Goal: Information Seeking & Learning: Learn about a topic

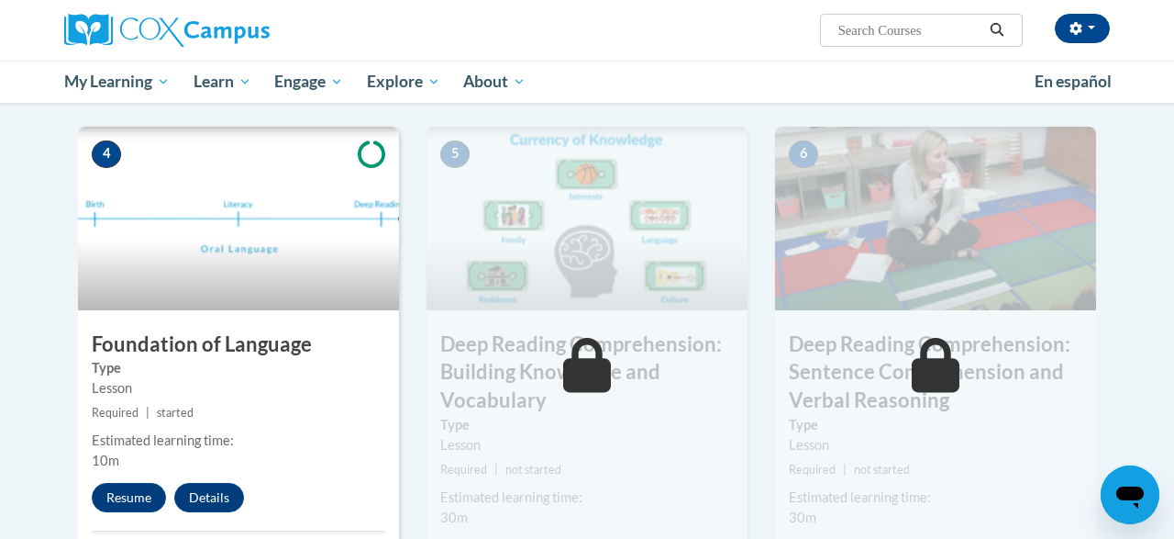
scroll to position [833, 0]
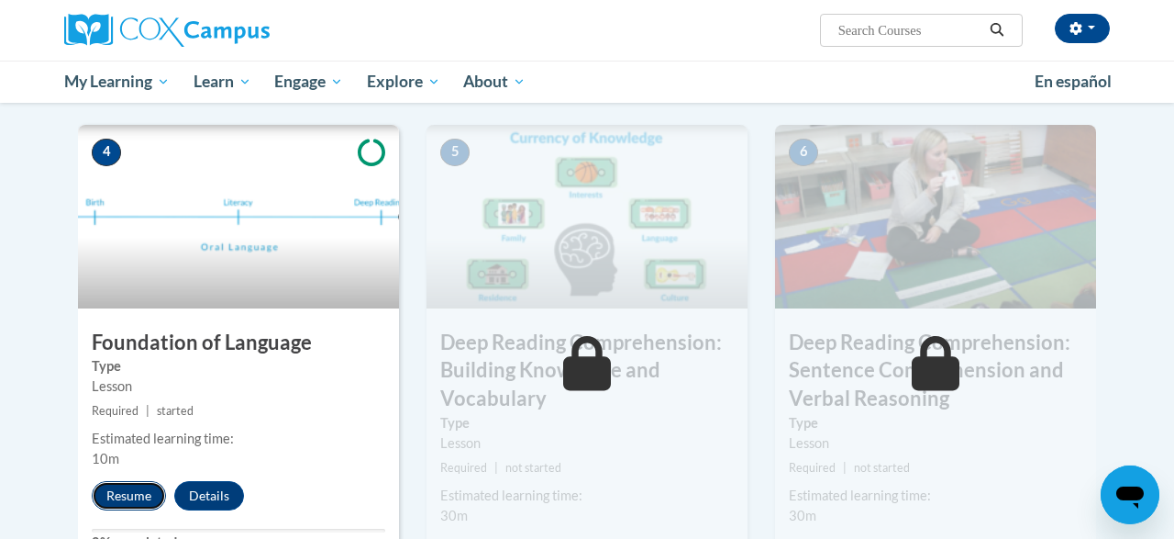
click at [135, 485] on button "Resume" at bounding box center [129, 495] width 74 height 29
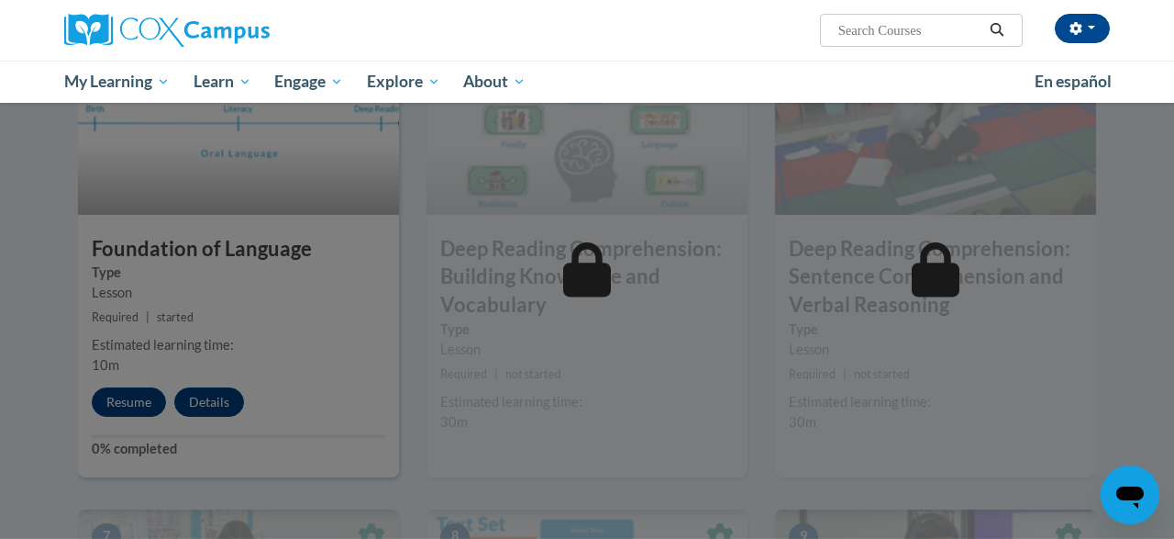
scroll to position [937, 0]
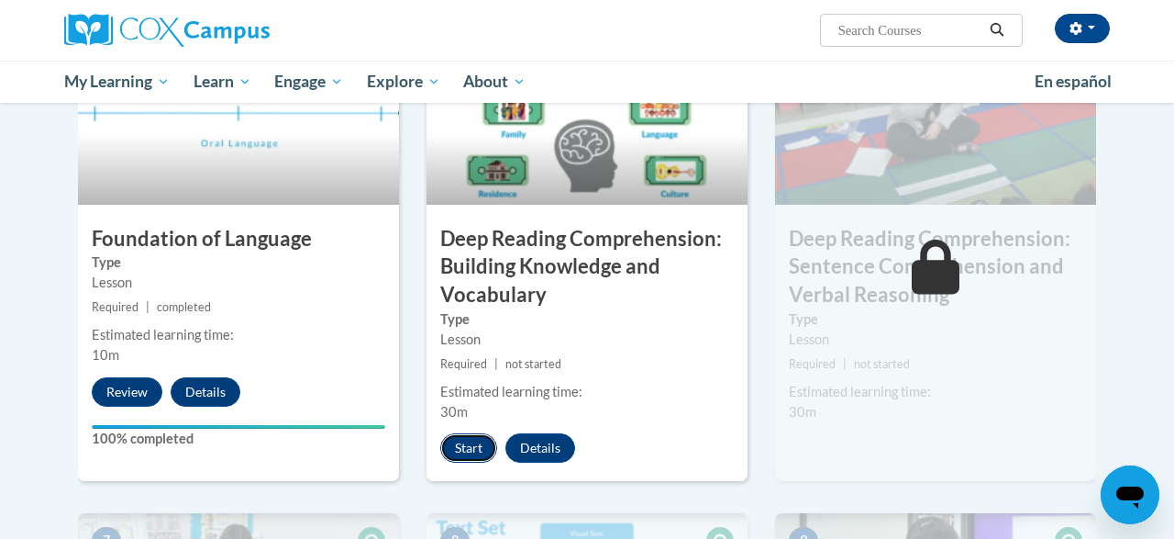
click at [482, 450] on button "Start" at bounding box center [468, 447] width 57 height 29
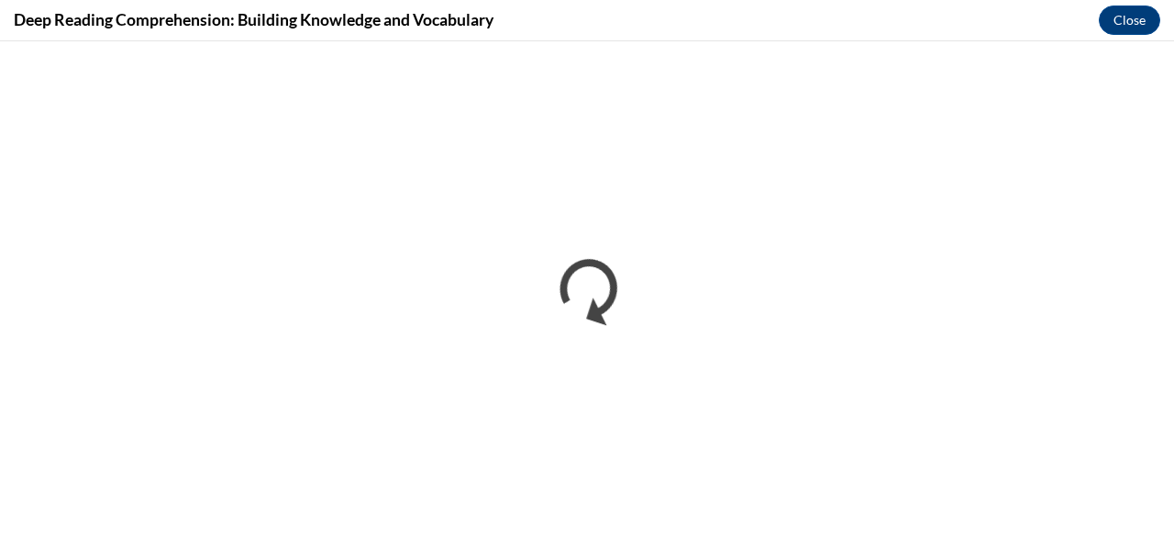
scroll to position [0, 0]
